Goal: Find specific page/section: Find specific page/section

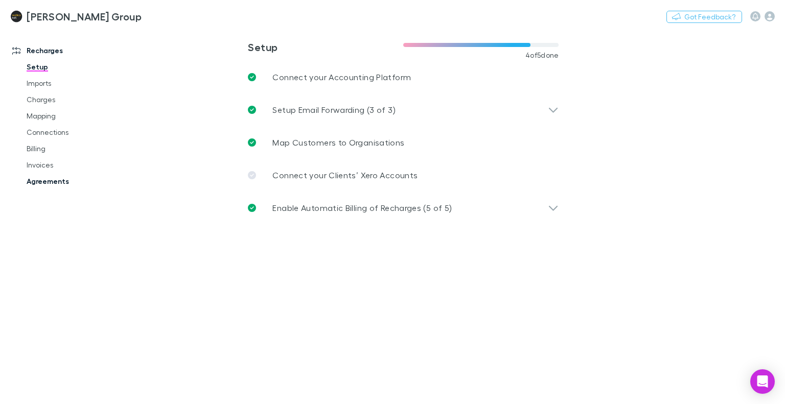
click at [43, 177] on link "Agreements" at bounding box center [75, 181] width 118 height 16
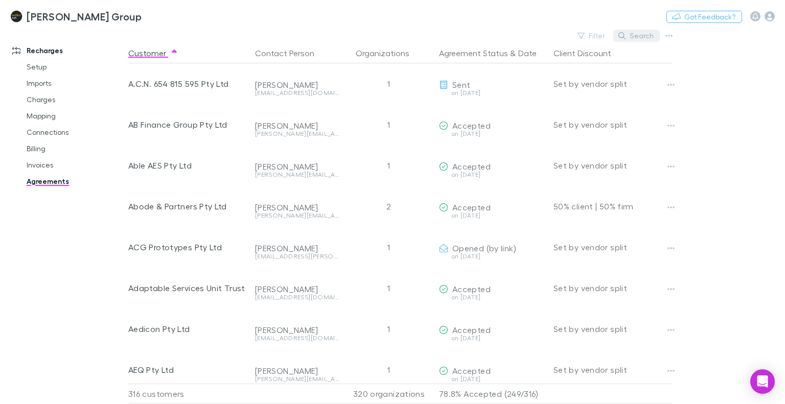
click at [637, 37] on button "Search" at bounding box center [636, 36] width 47 height 12
type input "*"
click at [45, 184] on link "Agreements" at bounding box center [75, 181] width 118 height 16
click at [33, 164] on link "Invoices" at bounding box center [75, 165] width 118 height 16
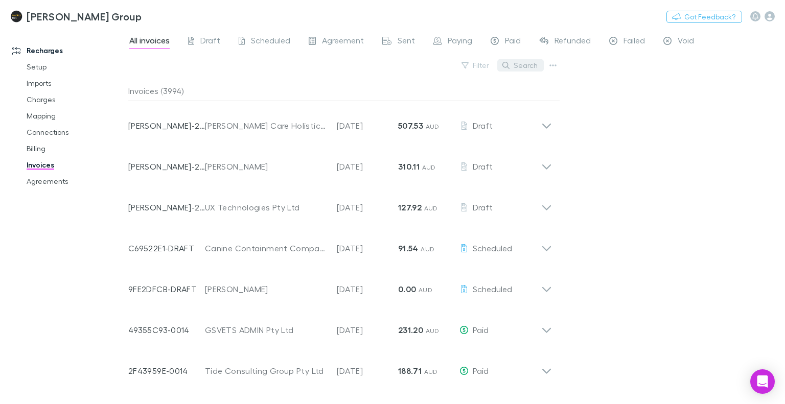
click at [528, 67] on button "Search" at bounding box center [520, 65] width 47 height 12
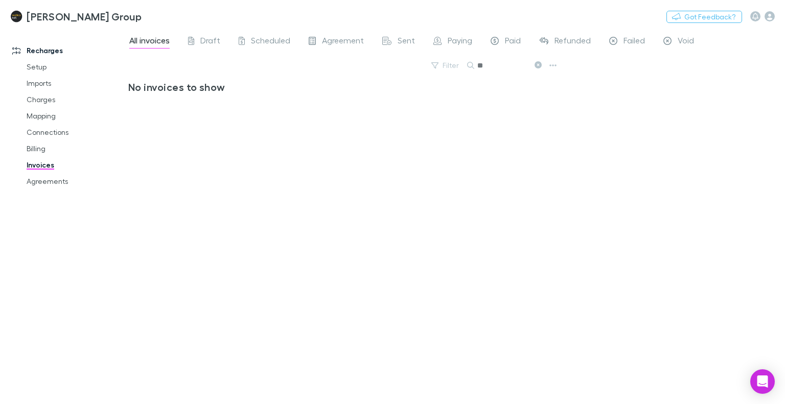
type input "*"
type input "*********"
click at [35, 179] on link "Agreements" at bounding box center [75, 181] width 118 height 16
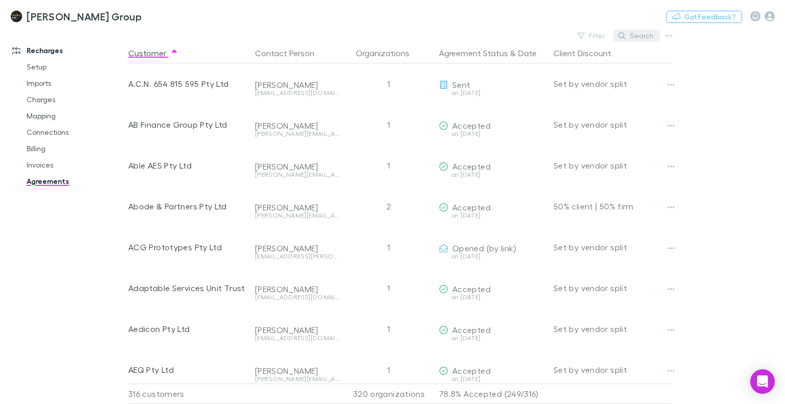
click at [646, 40] on button "Search" at bounding box center [636, 36] width 47 height 12
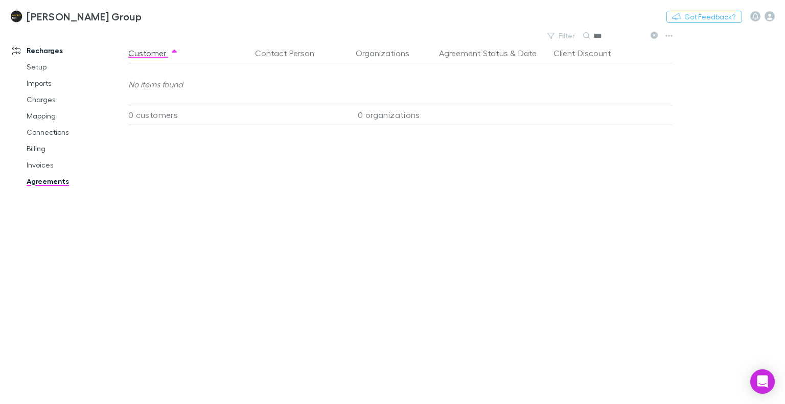
click at [58, 181] on link "Agreements" at bounding box center [75, 181] width 118 height 16
type input "***"
click at [39, 181] on link "Agreements" at bounding box center [75, 181] width 118 height 16
click at [41, 179] on link "Agreements" at bounding box center [75, 181] width 118 height 16
click at [39, 118] on link "Mapping" at bounding box center [75, 116] width 118 height 16
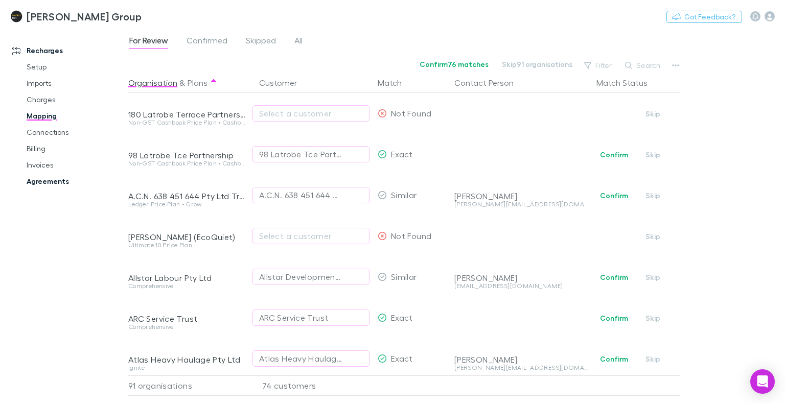
click at [74, 181] on link "Agreements" at bounding box center [75, 181] width 118 height 16
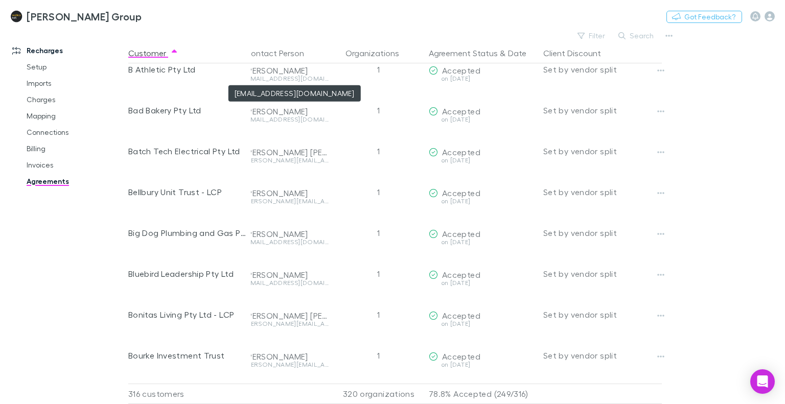
scroll to position [1732, 10]
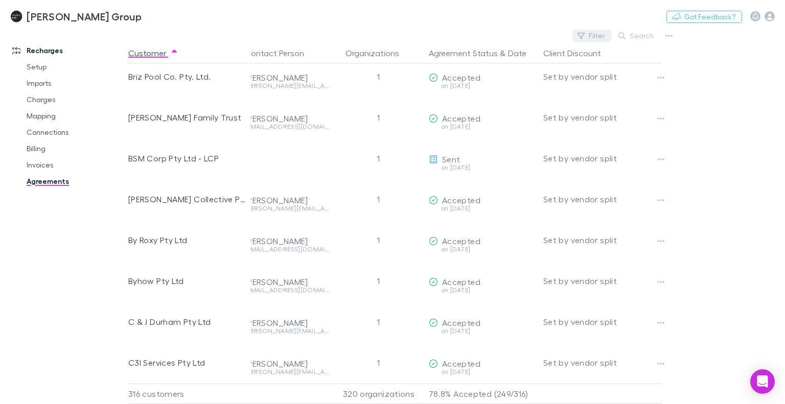
click at [594, 32] on button "Filter" at bounding box center [592, 36] width 39 height 12
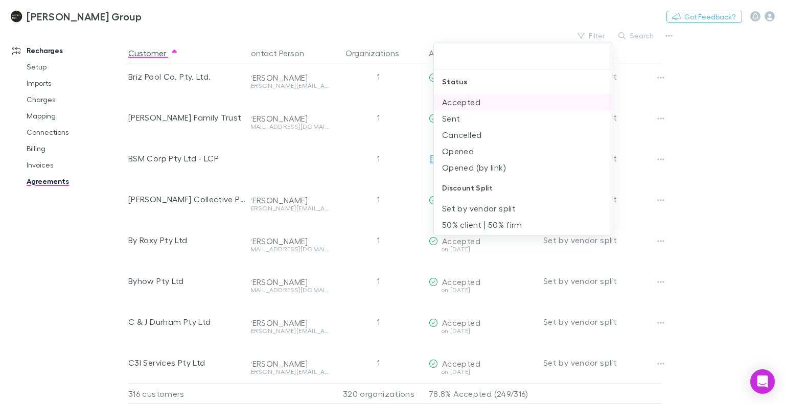
click at [461, 100] on li "Accepted" at bounding box center [523, 102] width 178 height 16
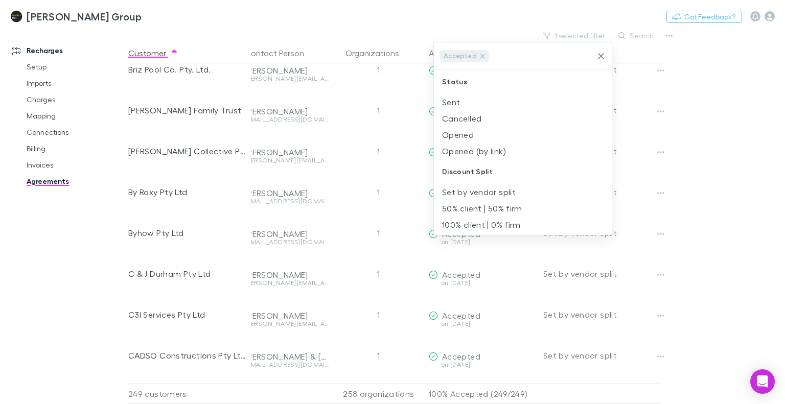
scroll to position [2, 0]
click at [743, 222] on div at bounding box center [392, 202] width 785 height 404
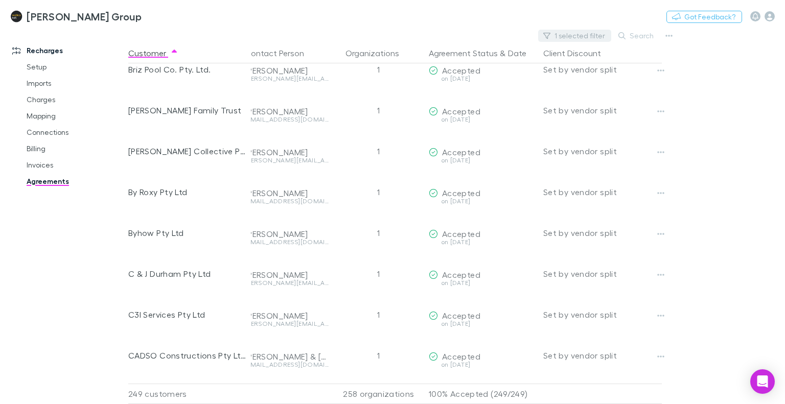
click at [574, 40] on button "1 selected filter" at bounding box center [574, 36] width 73 height 12
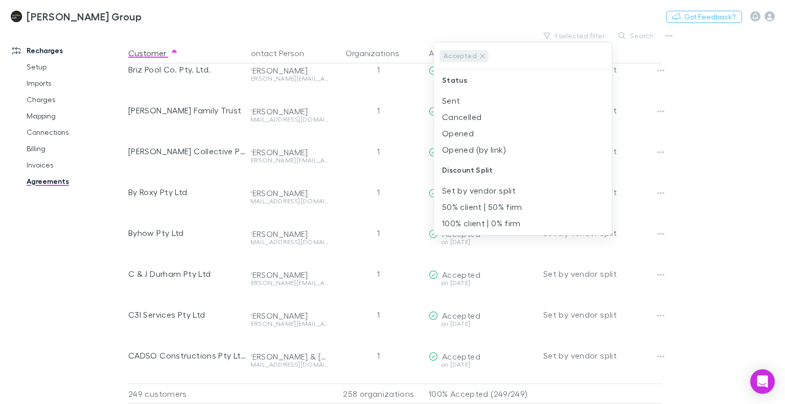
click at [742, 295] on div at bounding box center [392, 202] width 785 height 404
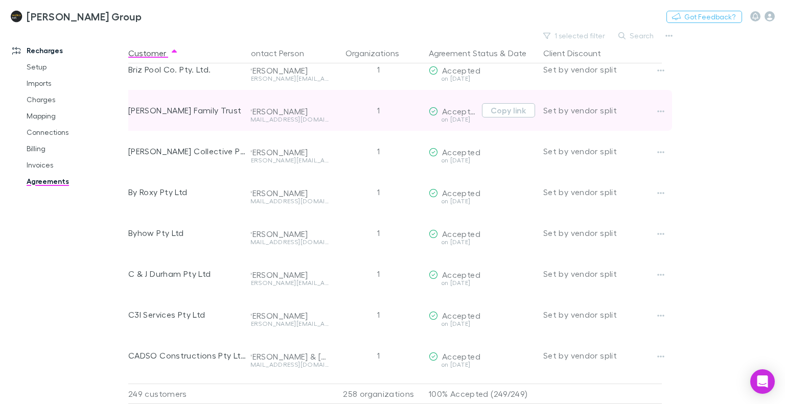
drag, startPoint x: 325, startPoint y: 267, endPoint x: 351, endPoint y: 96, distance: 172.8
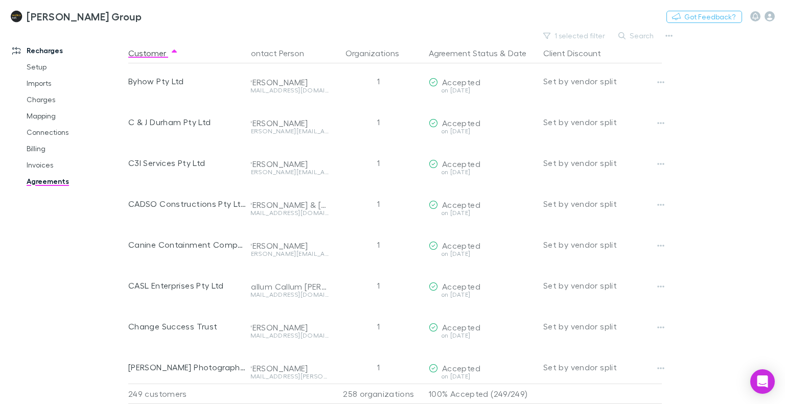
scroll to position [1732, 10]
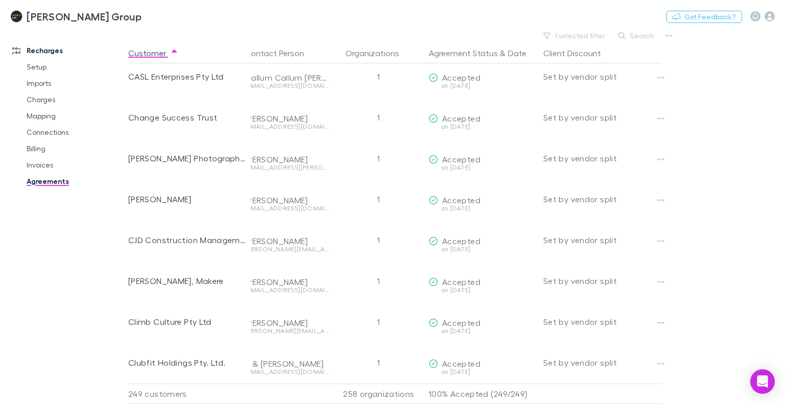
click at [54, 303] on div "Recharges Setup Imports Charges Mapping Connections Billing Invoices Agreements" at bounding box center [68, 213] width 136 height 363
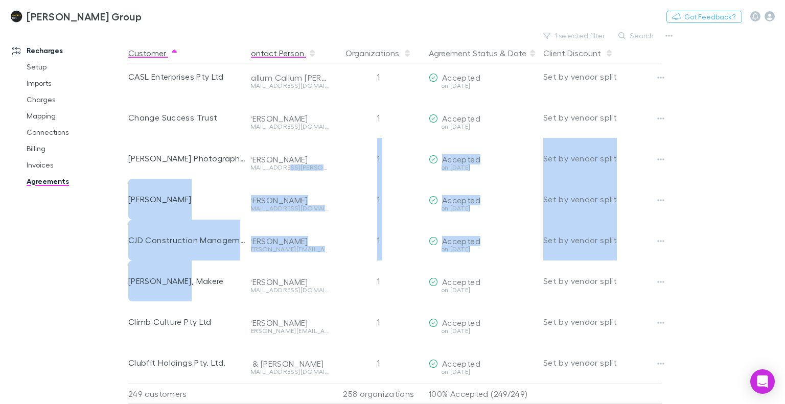
drag, startPoint x: 250, startPoint y: 290, endPoint x: 312, endPoint y: 50, distance: 247.7
click at [312, 50] on div "Customer Contact Person Organizations Agreement Status & Date Client Discount A…" at bounding box center [409, 223] width 562 height 361
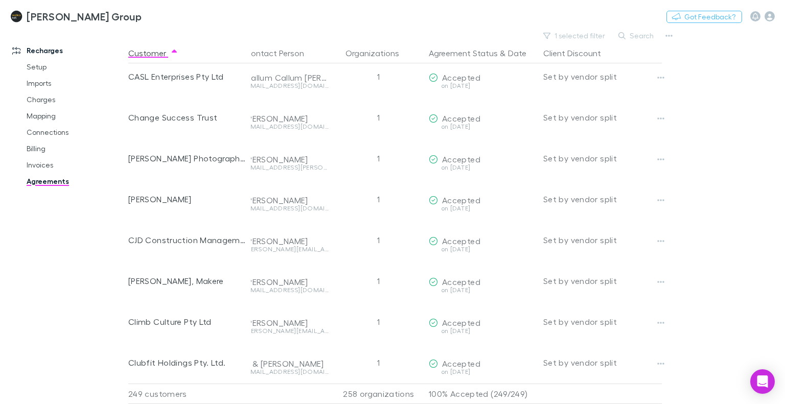
click at [49, 317] on div "Recharges Setup Imports Charges Mapping Connections Billing Invoices Agreements" at bounding box center [68, 213] width 136 height 363
click at [669, 40] on button "button" at bounding box center [669, 36] width 14 height 14
click at [573, 72] on p "All agreements" at bounding box center [606, 69] width 124 height 12
click at [44, 185] on link "Agreements" at bounding box center [75, 181] width 118 height 16
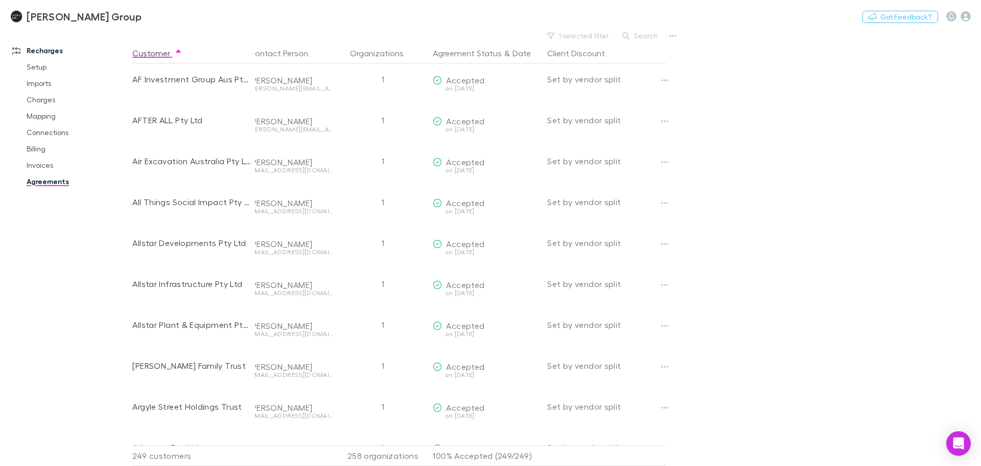
scroll to position [0, 10]
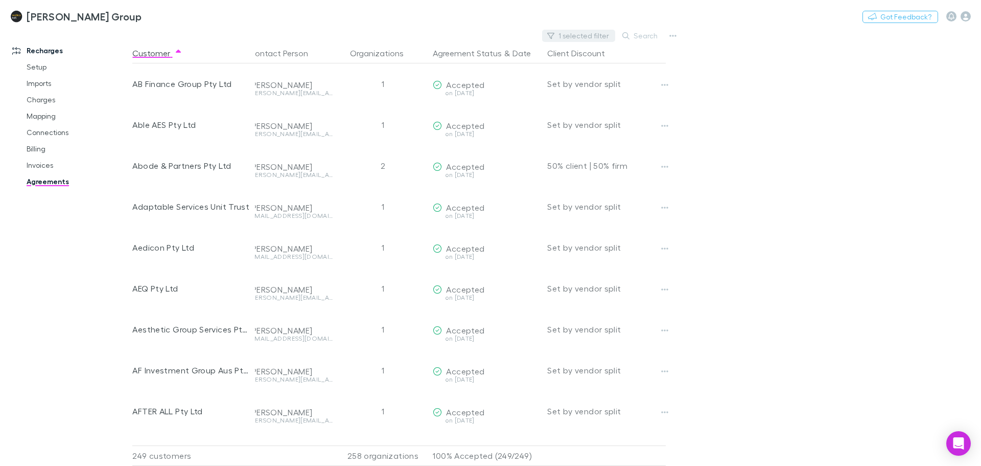
click at [587, 35] on button "1 selected filter" at bounding box center [578, 36] width 73 height 12
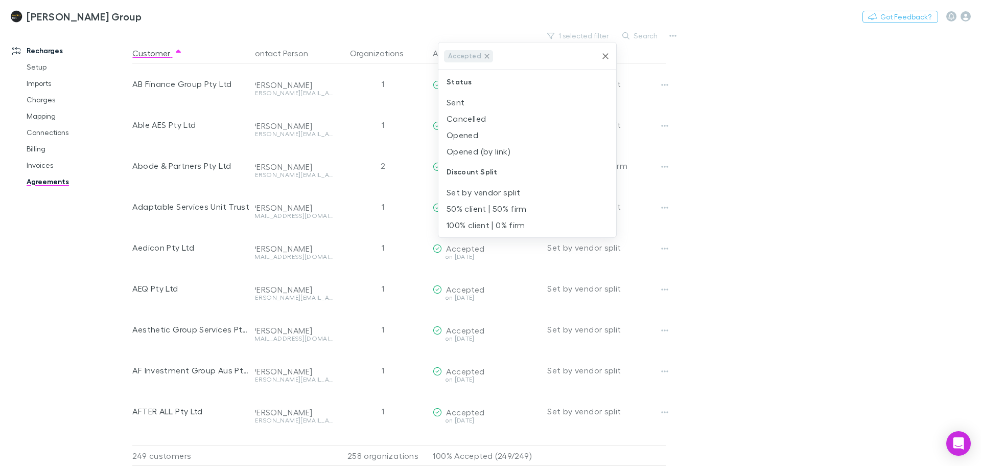
click at [485, 56] on icon at bounding box center [487, 56] width 5 height 5
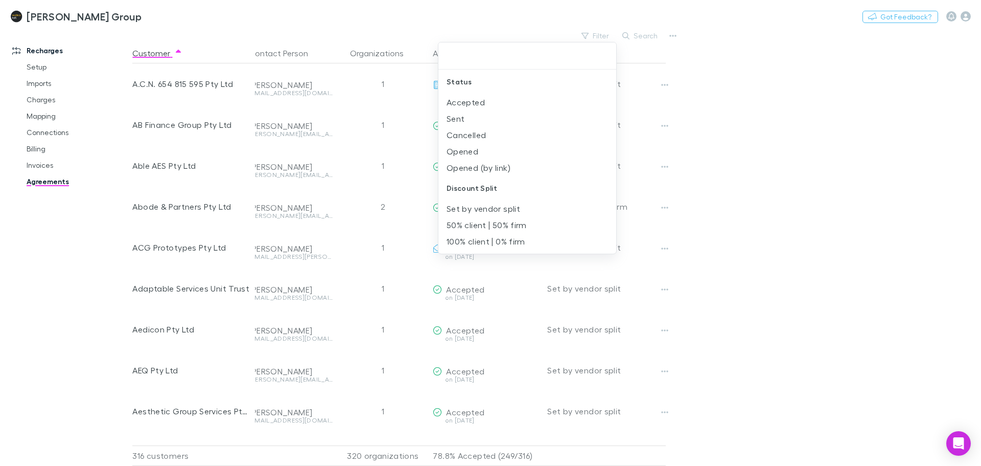
click at [785, 182] on div at bounding box center [490, 233] width 981 height 466
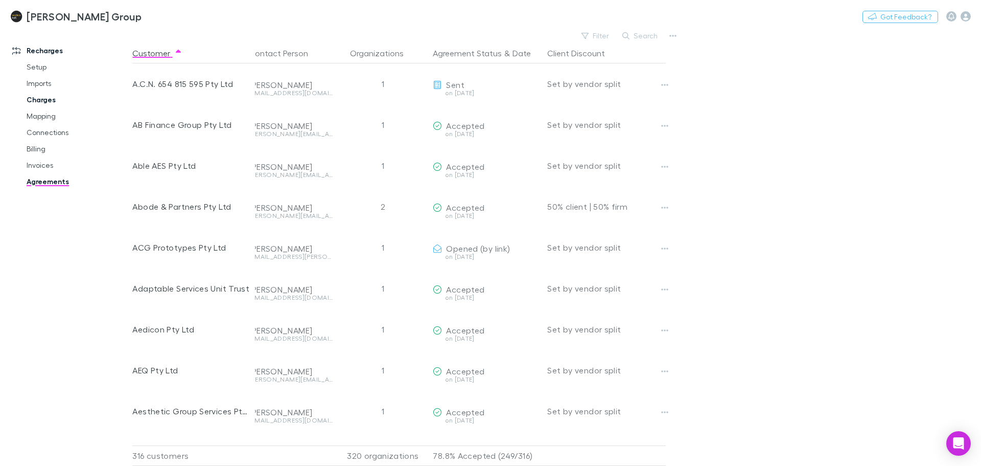
click at [32, 103] on link "Charges" at bounding box center [77, 99] width 122 height 16
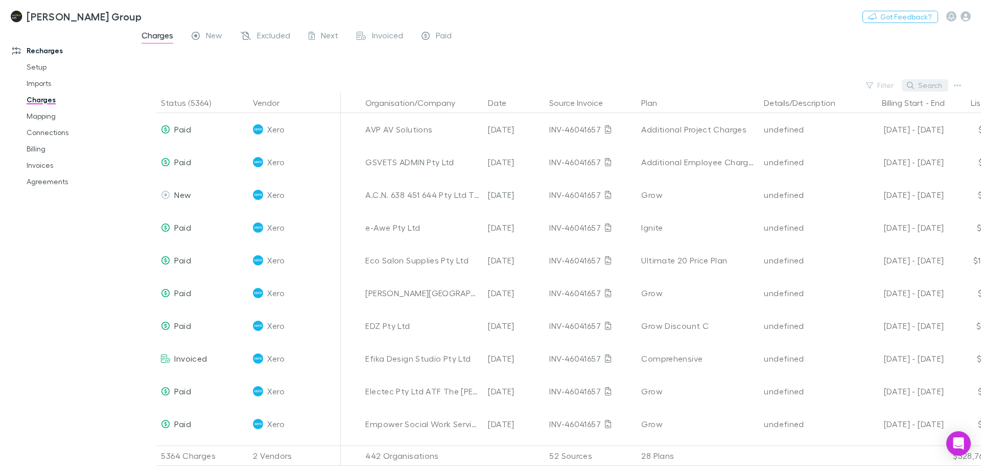
click at [785, 83] on button "Search" at bounding box center [925, 85] width 47 height 12
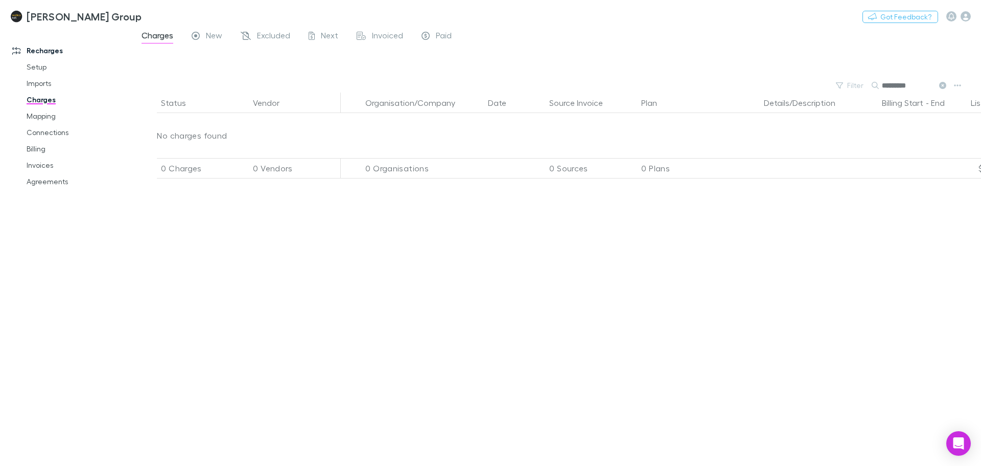
type input "*********"
